Goal: Task Accomplishment & Management: Manage account settings

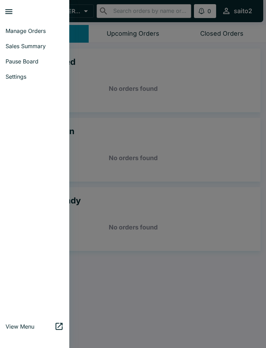
click at [41, 56] on link "Pause Board" at bounding box center [34, 61] width 69 height 15
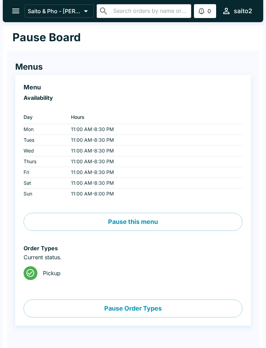
click at [141, 310] on button "Pause Order Types" at bounding box center [133, 308] width 219 height 18
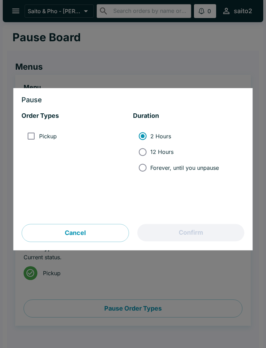
click at [144, 165] on input "Forever, until you unpause" at bounding box center [143, 168] width 16 height 16
radio input "true"
click at [29, 133] on input "Pickup" at bounding box center [31, 136] width 16 height 16
checkbox input "true"
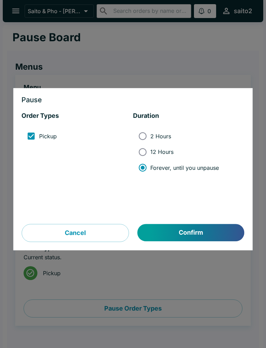
click at [198, 229] on button "Confirm" at bounding box center [191, 232] width 107 height 17
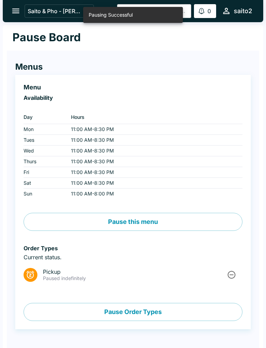
click at [165, 221] on button "Pause this menu" at bounding box center [133, 222] width 219 height 18
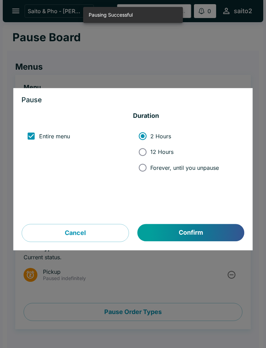
click at [143, 167] on input "Forever, until you unpause" at bounding box center [143, 168] width 16 height 16
radio input "true"
click at [194, 231] on button "Confirm" at bounding box center [191, 232] width 107 height 17
